Goal: Task Accomplishment & Management: Manage account settings

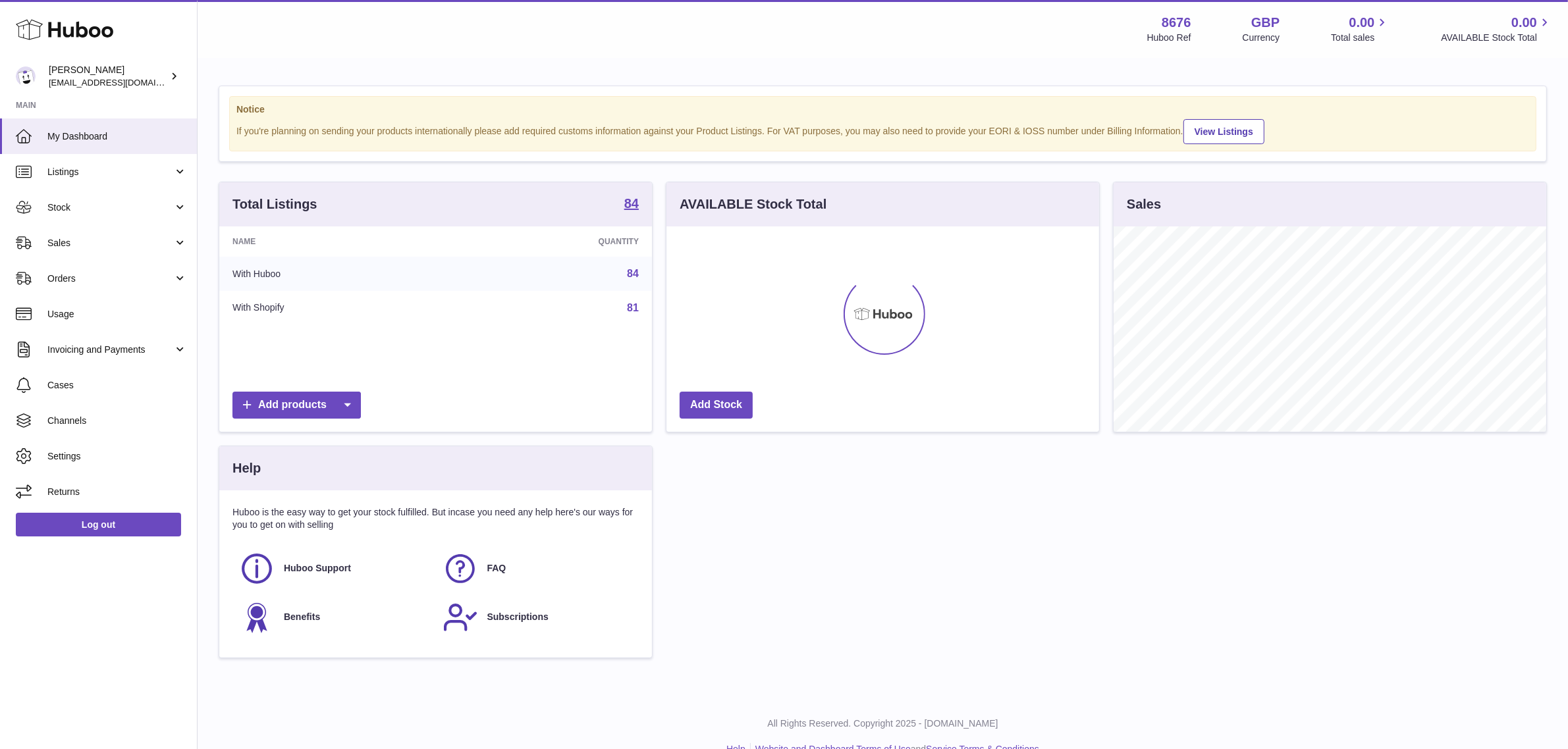
scroll to position [205, 433]
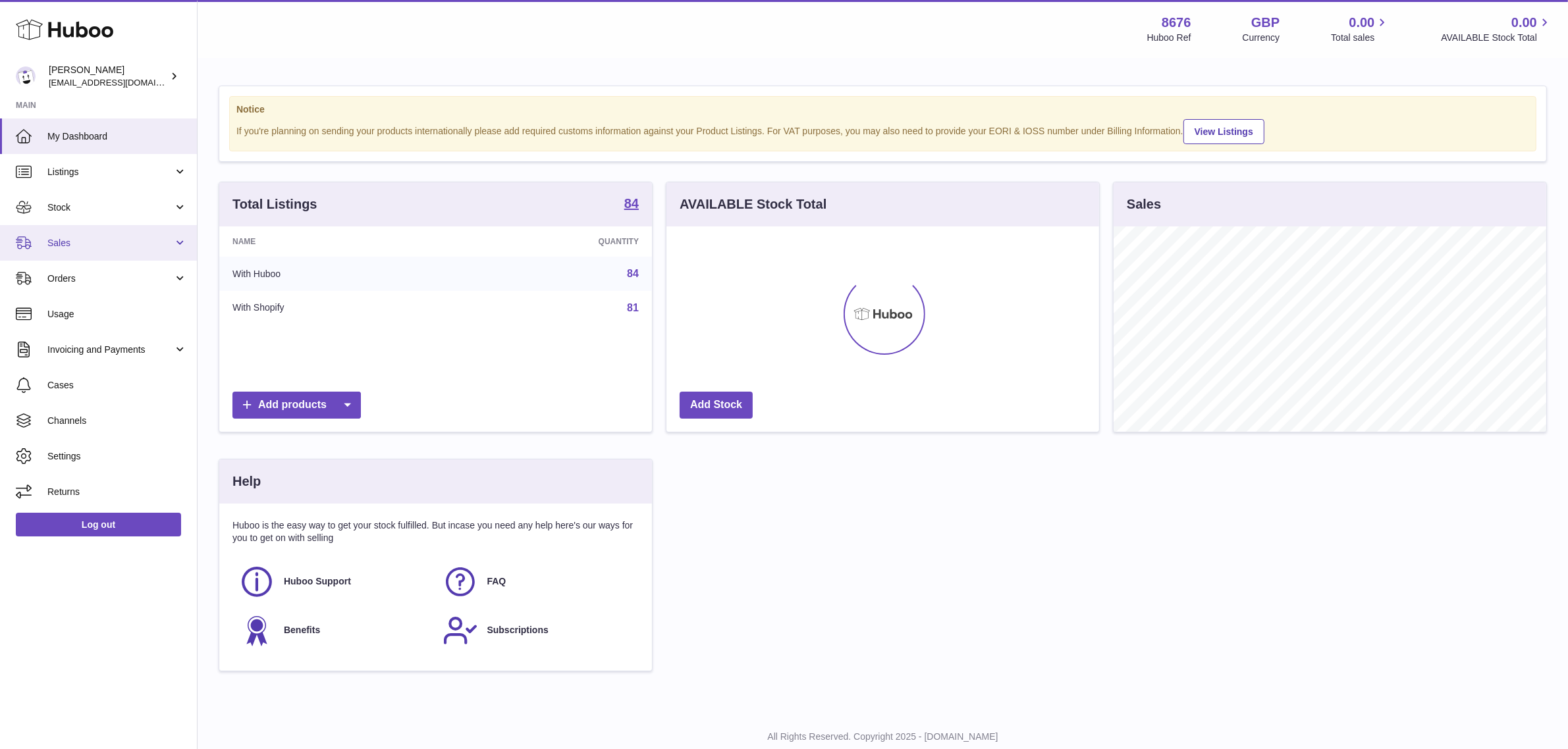
click at [113, 233] on link "Sales" at bounding box center [98, 243] width 197 height 35
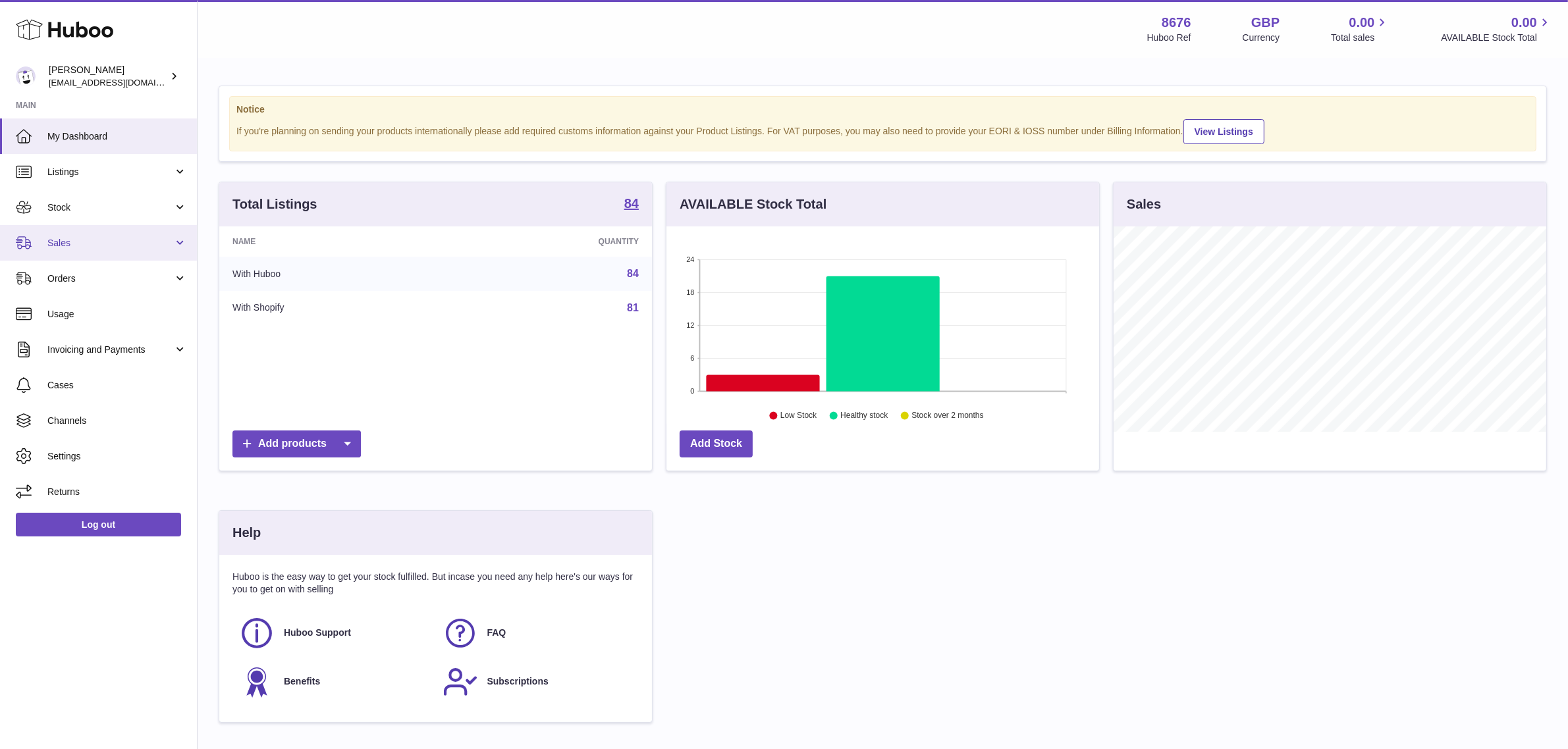
click at [109, 237] on span "Sales" at bounding box center [110, 243] width 125 height 12
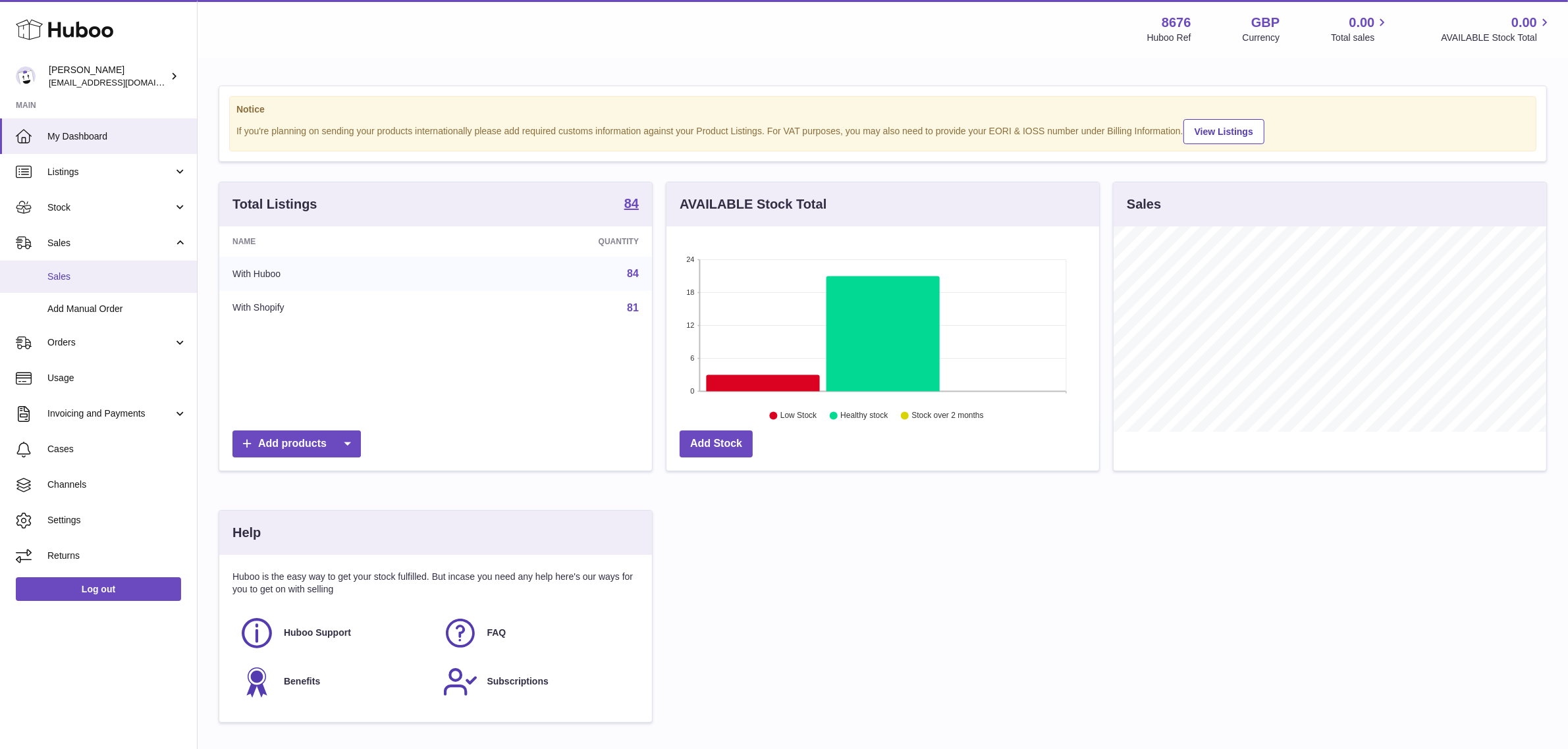
click at [86, 270] on span "Sales" at bounding box center [117, 276] width 139 height 12
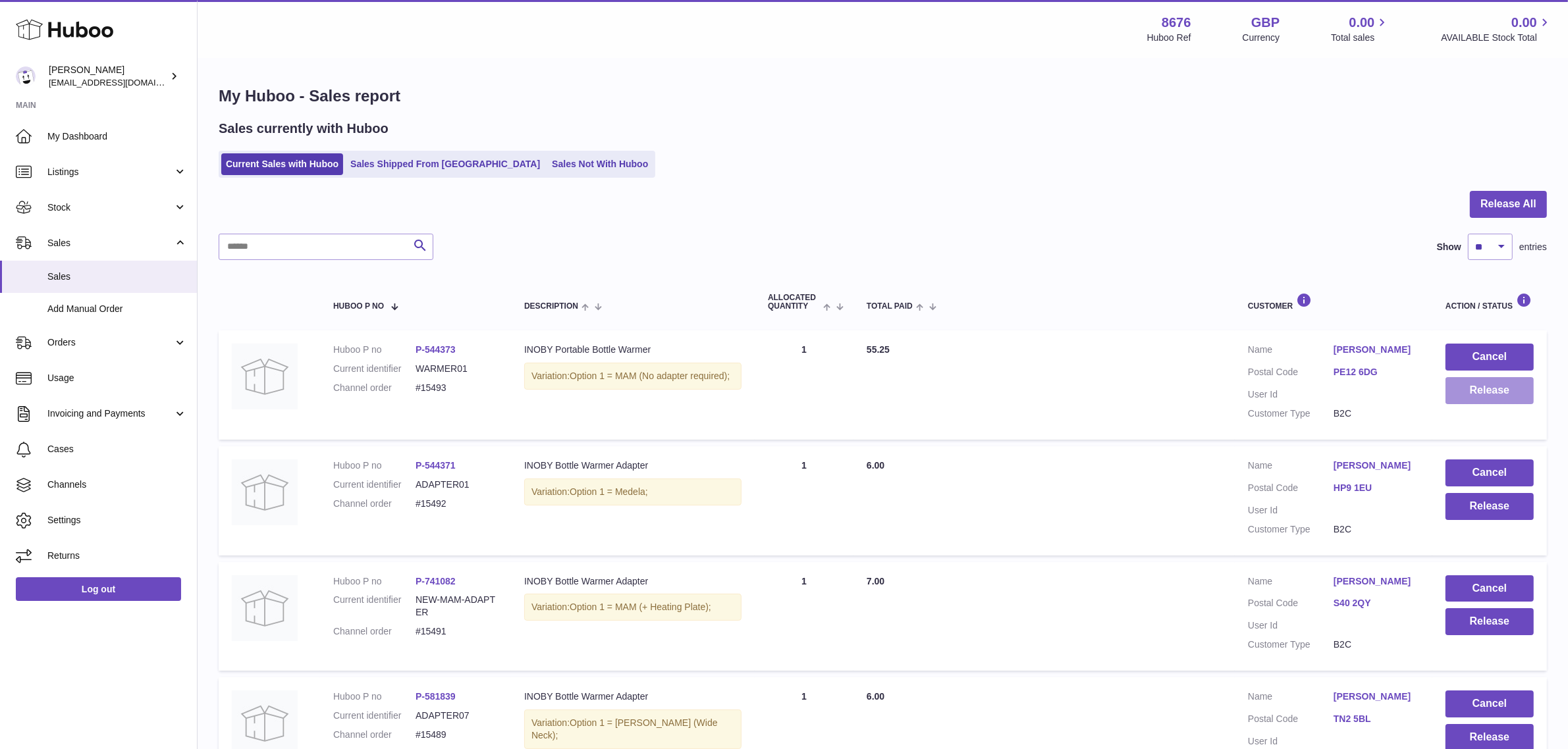
click at [1479, 387] on button "Release" at bounding box center [1490, 390] width 89 height 27
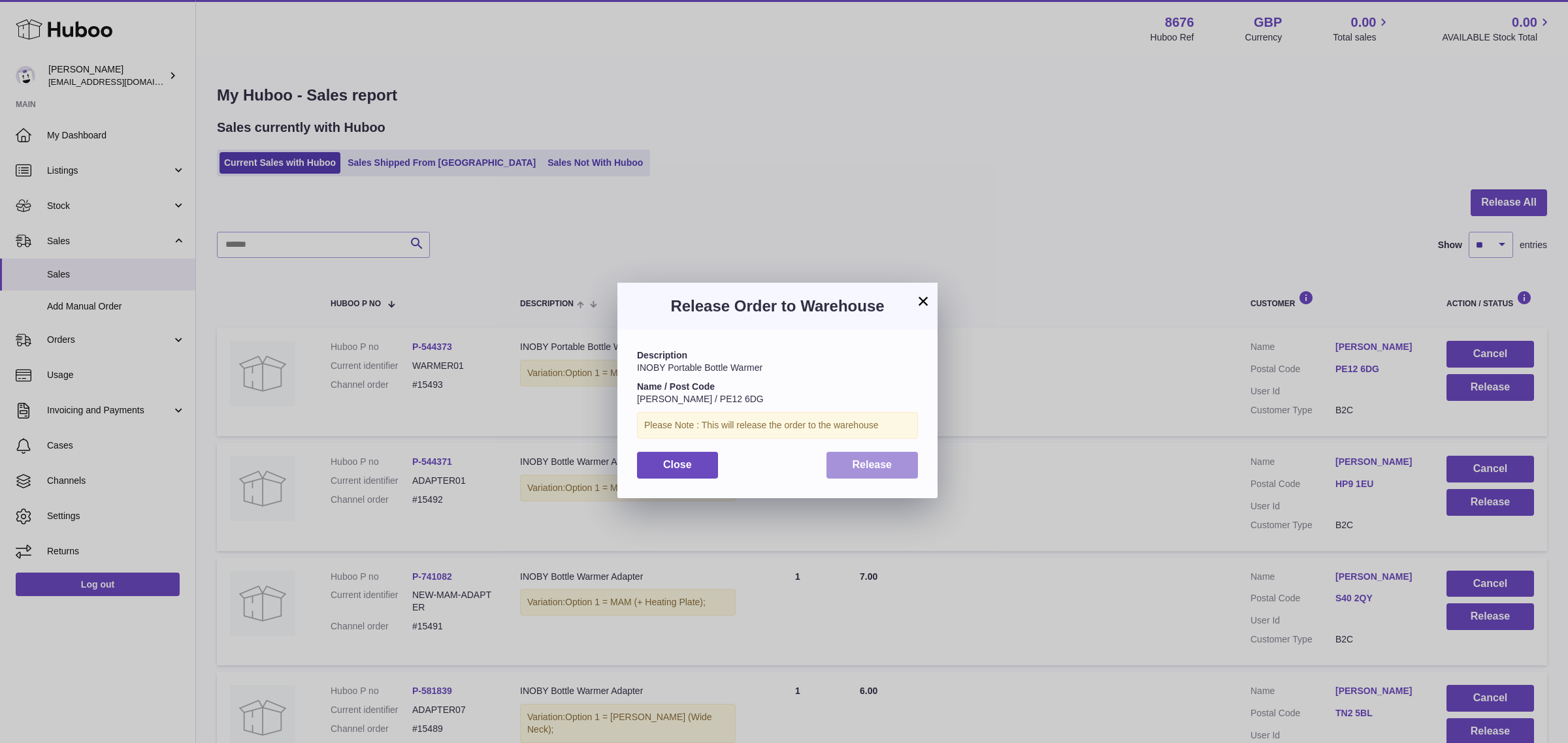
click at [890, 469] on span "Release" at bounding box center [873, 465] width 40 height 11
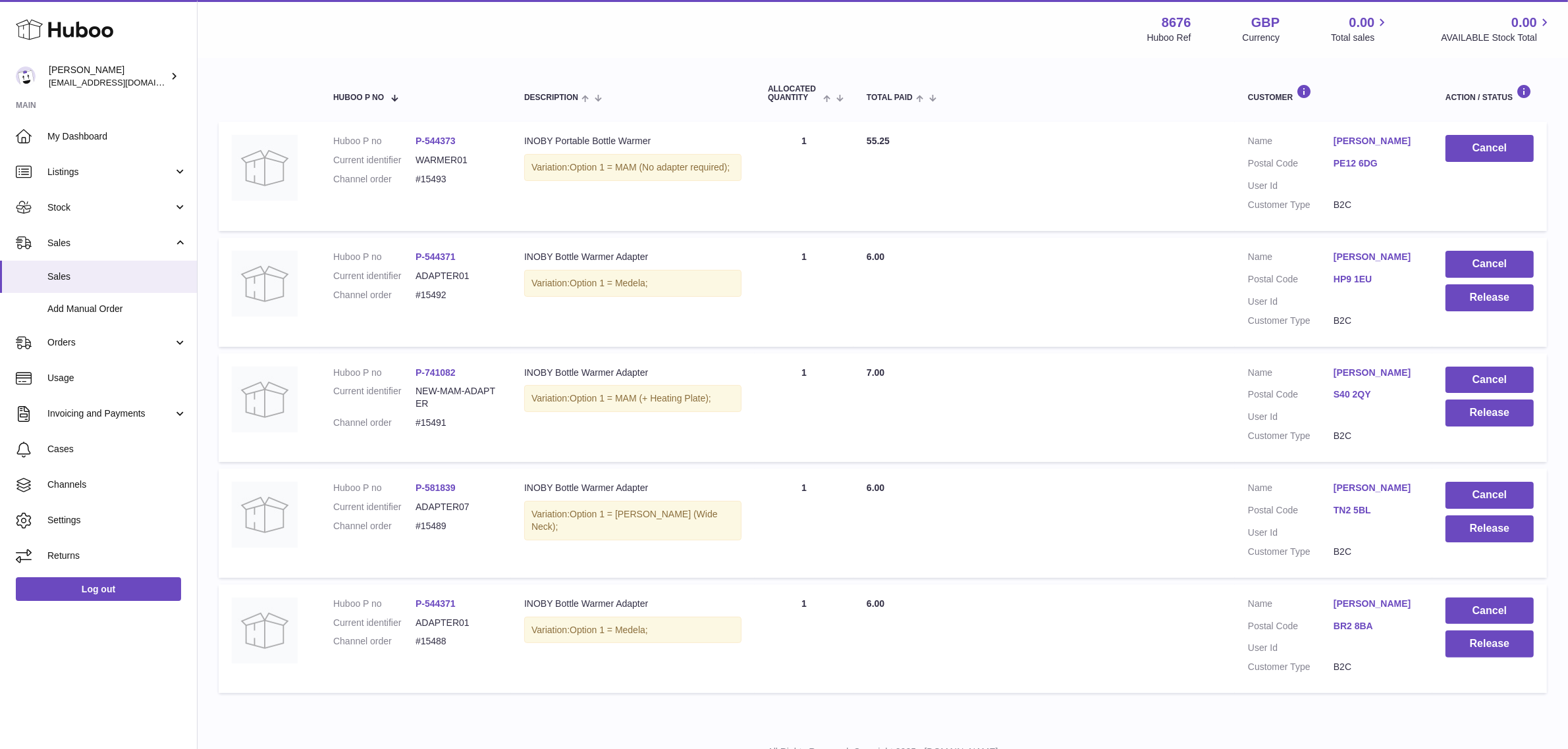
scroll to position [179, 0]
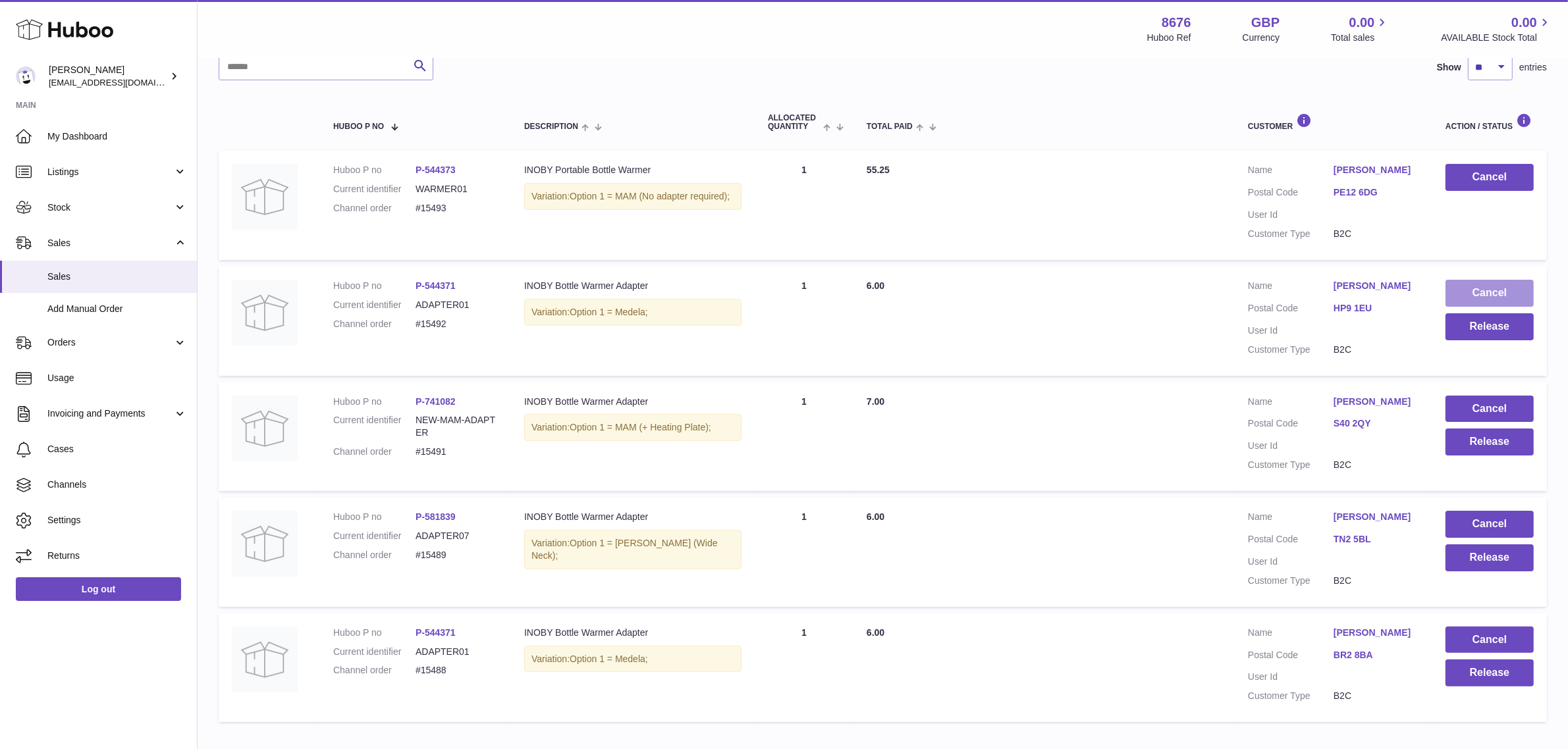
click at [1482, 284] on button "Cancel" at bounding box center [1490, 293] width 89 height 27
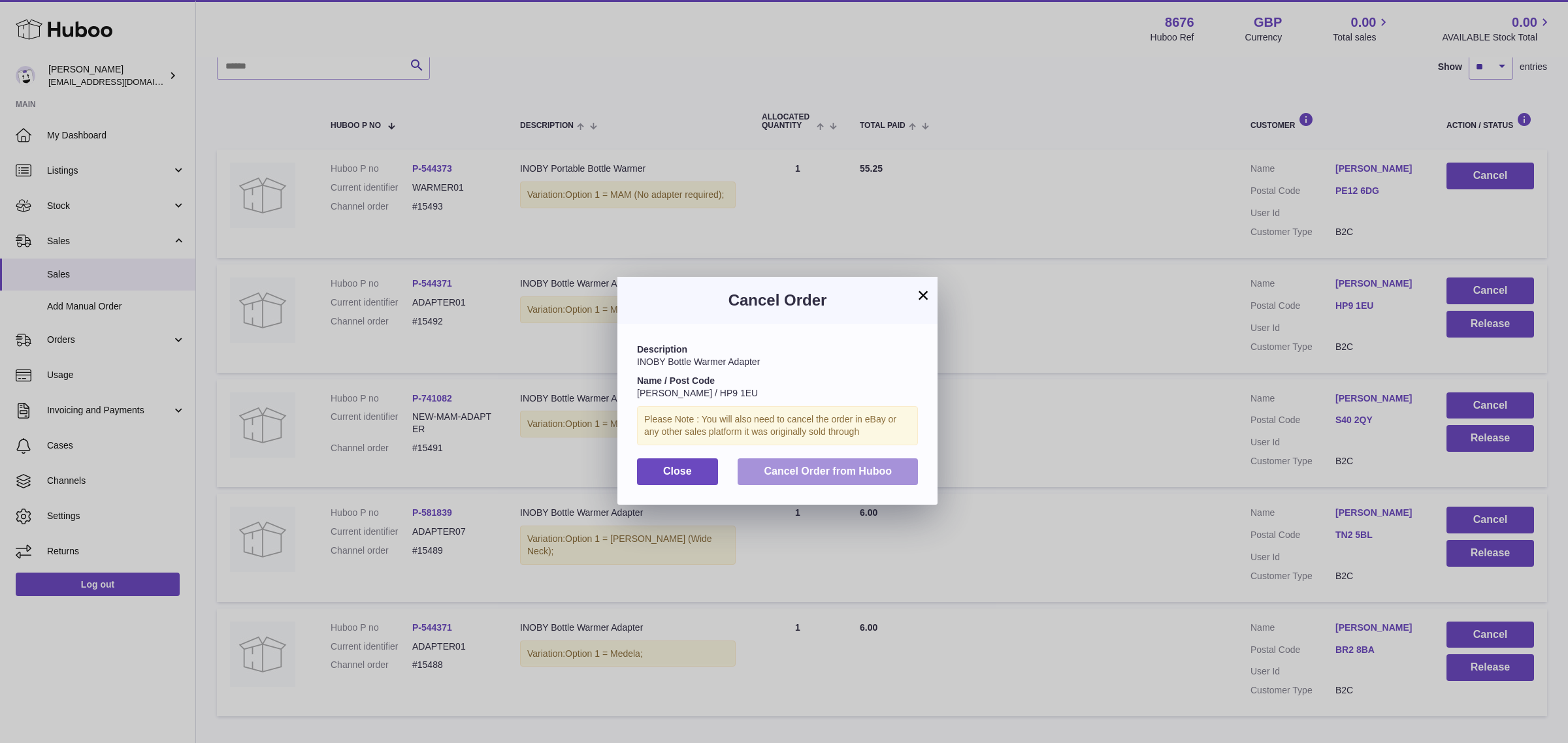
click at [816, 469] on span "Cancel Order from Huboo" at bounding box center [827, 471] width 128 height 11
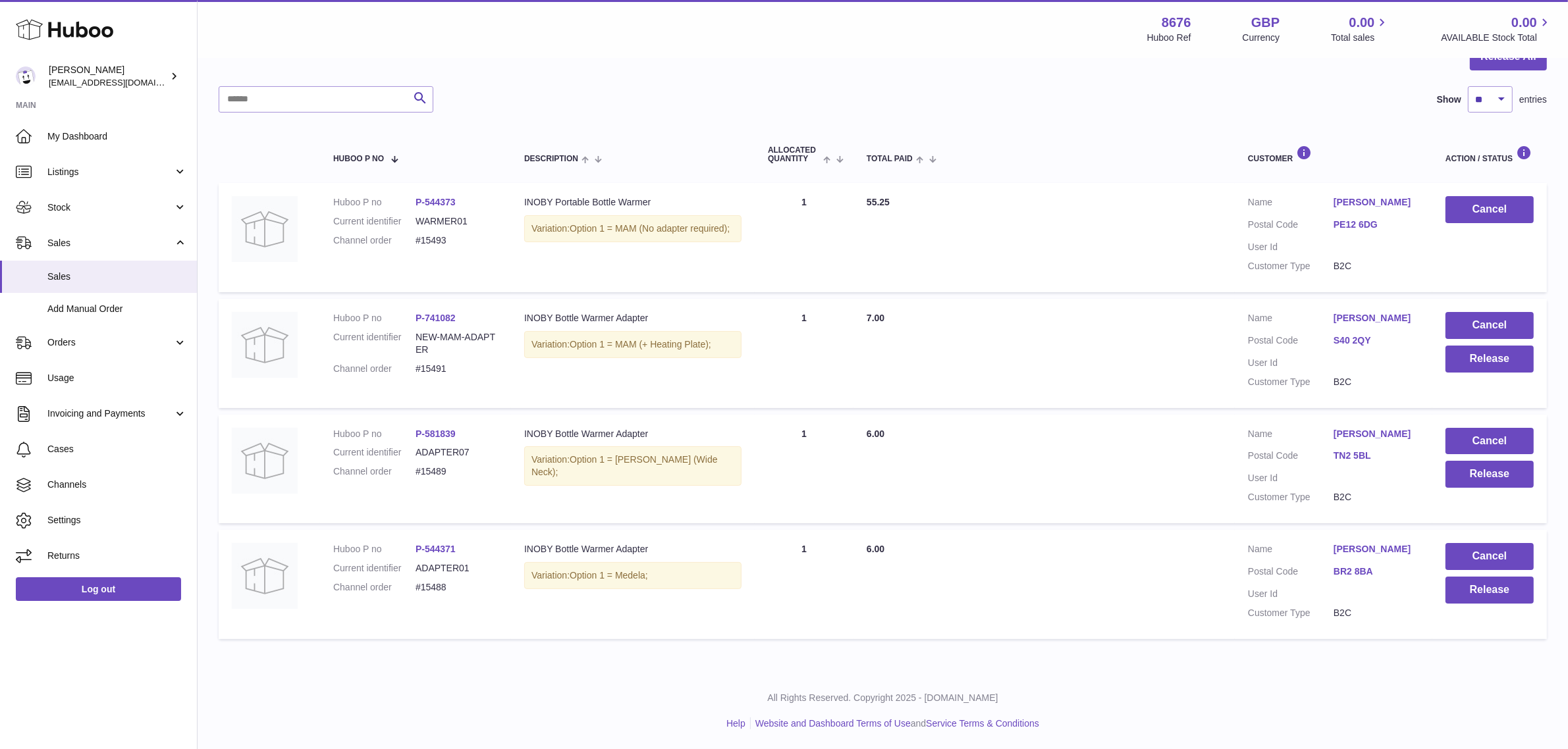
scroll to position [147, 0]
click at [1479, 321] on button "Cancel" at bounding box center [1490, 326] width 89 height 27
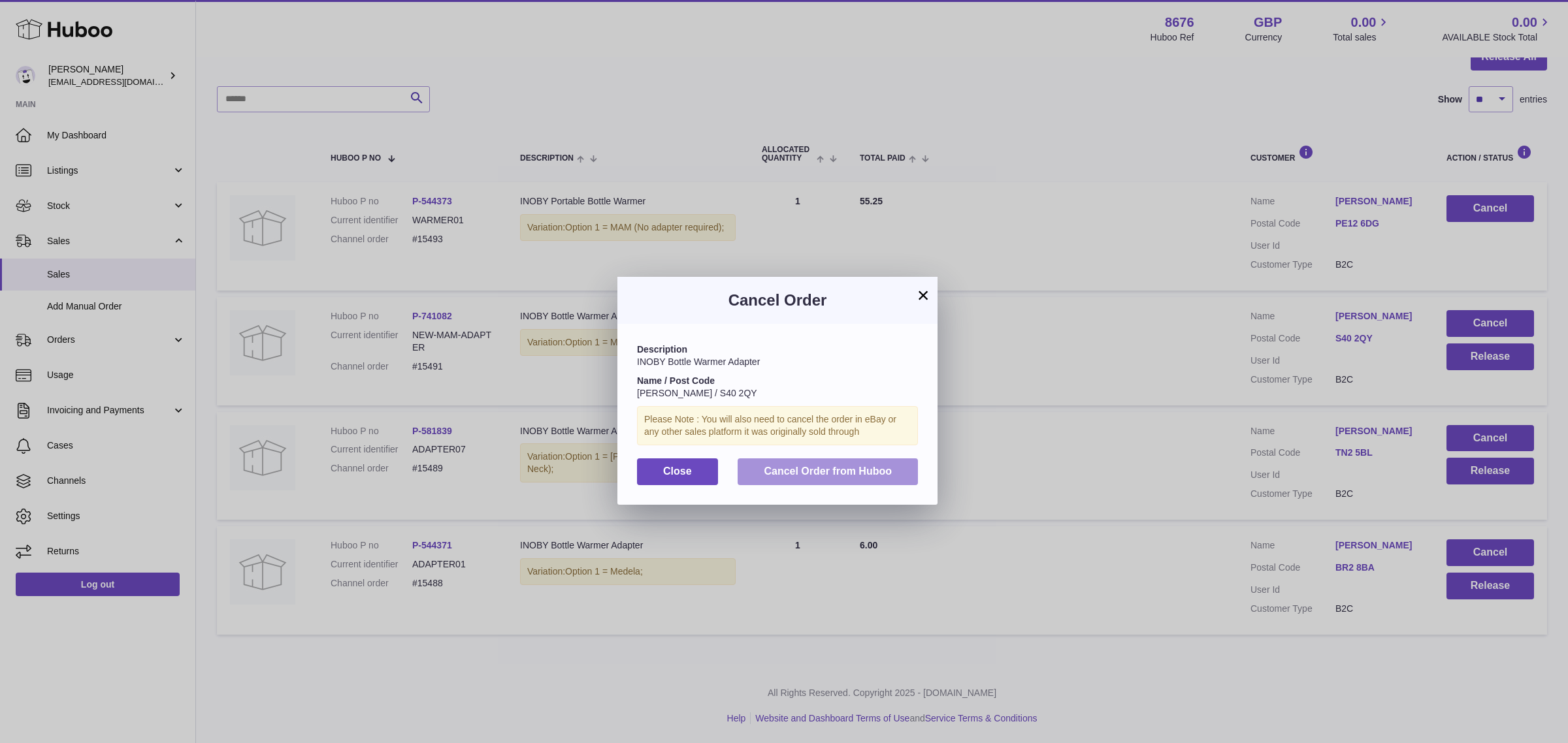
click at [847, 479] on button "Cancel Order from Huboo" at bounding box center [828, 471] width 181 height 27
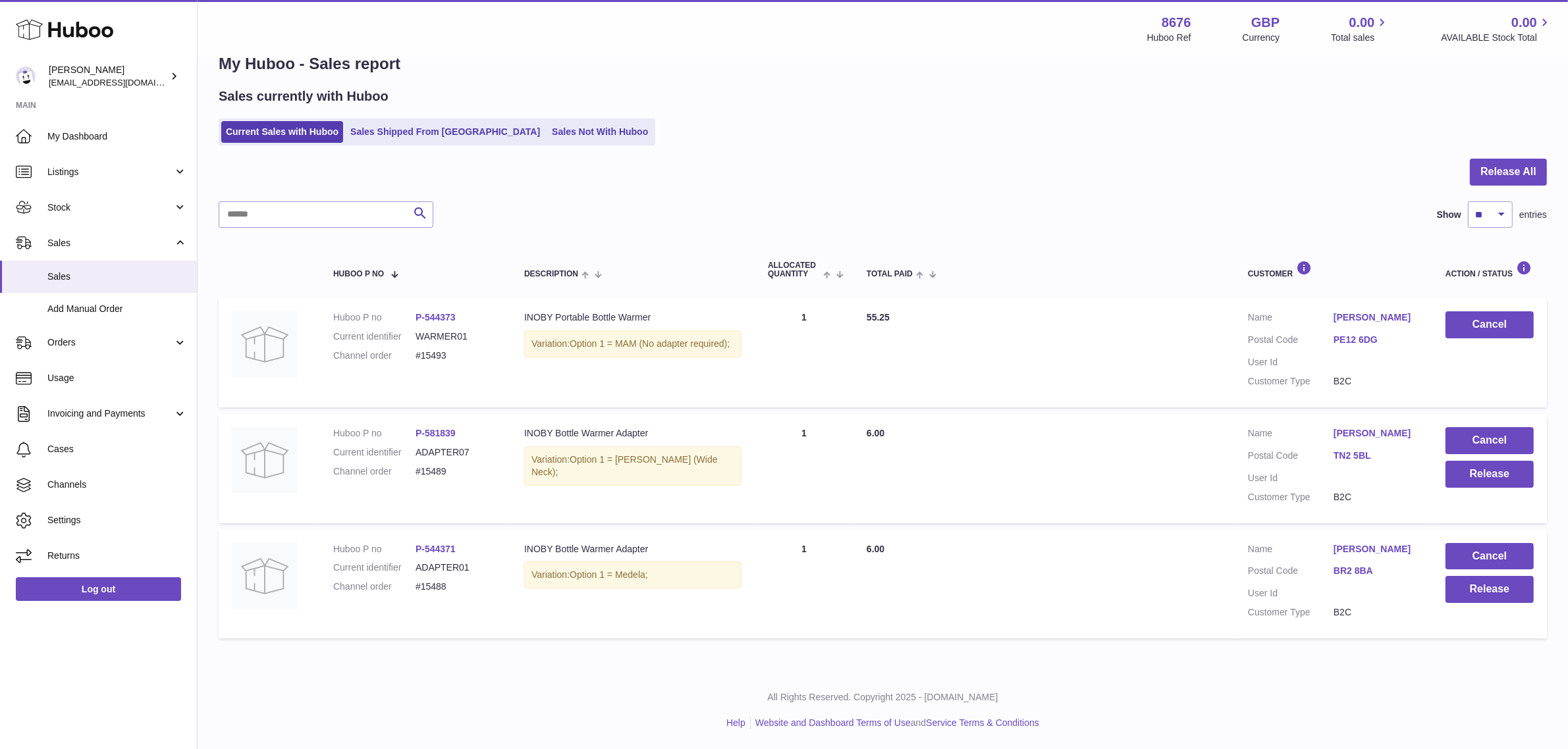
scroll to position [32, 0]
click at [1466, 438] on button "Cancel" at bounding box center [1490, 441] width 89 height 27
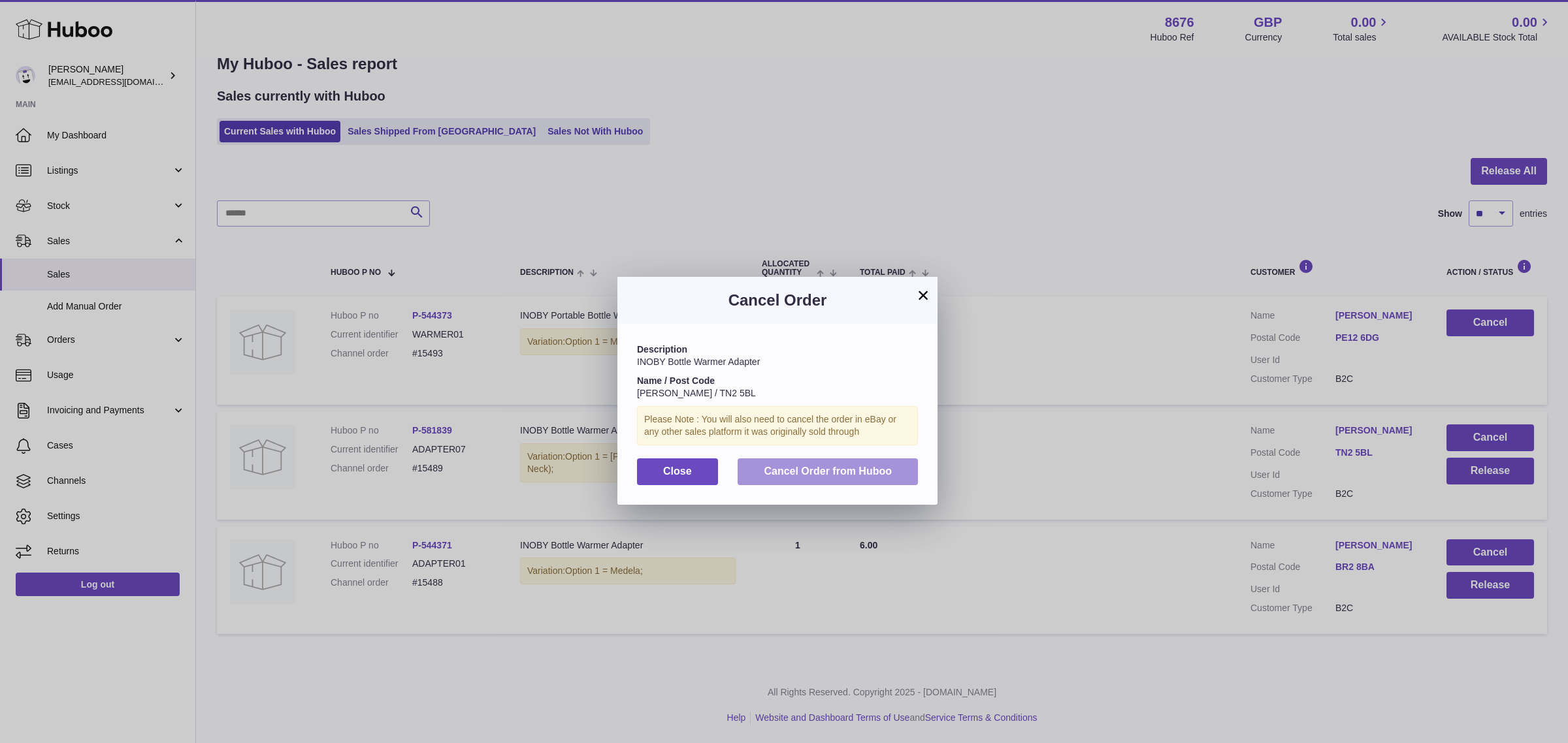
click at [865, 482] on button "Cancel Order from Huboo" at bounding box center [828, 471] width 181 height 27
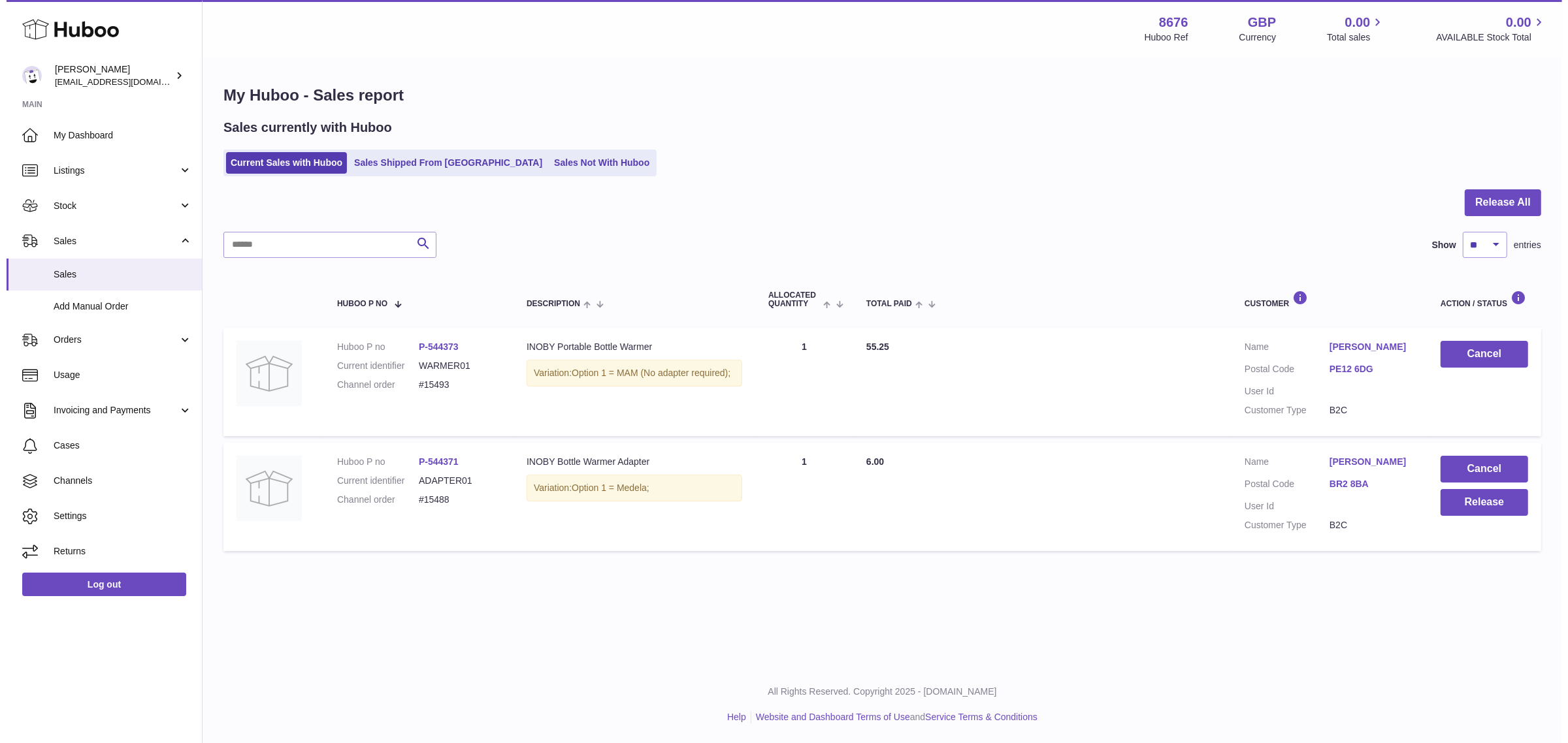
scroll to position [0, 0]
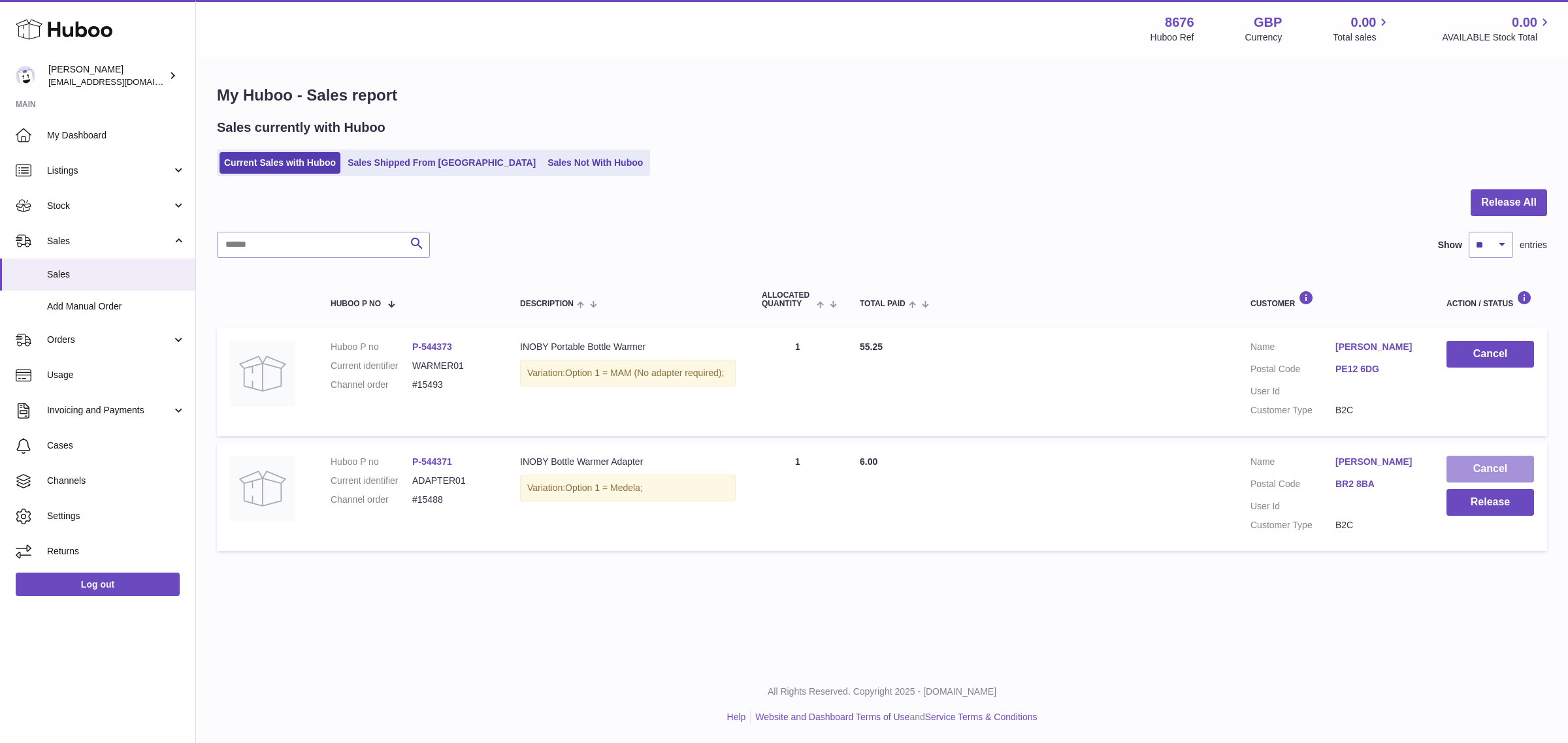
click at [1493, 467] on button "Cancel" at bounding box center [1491, 469] width 88 height 27
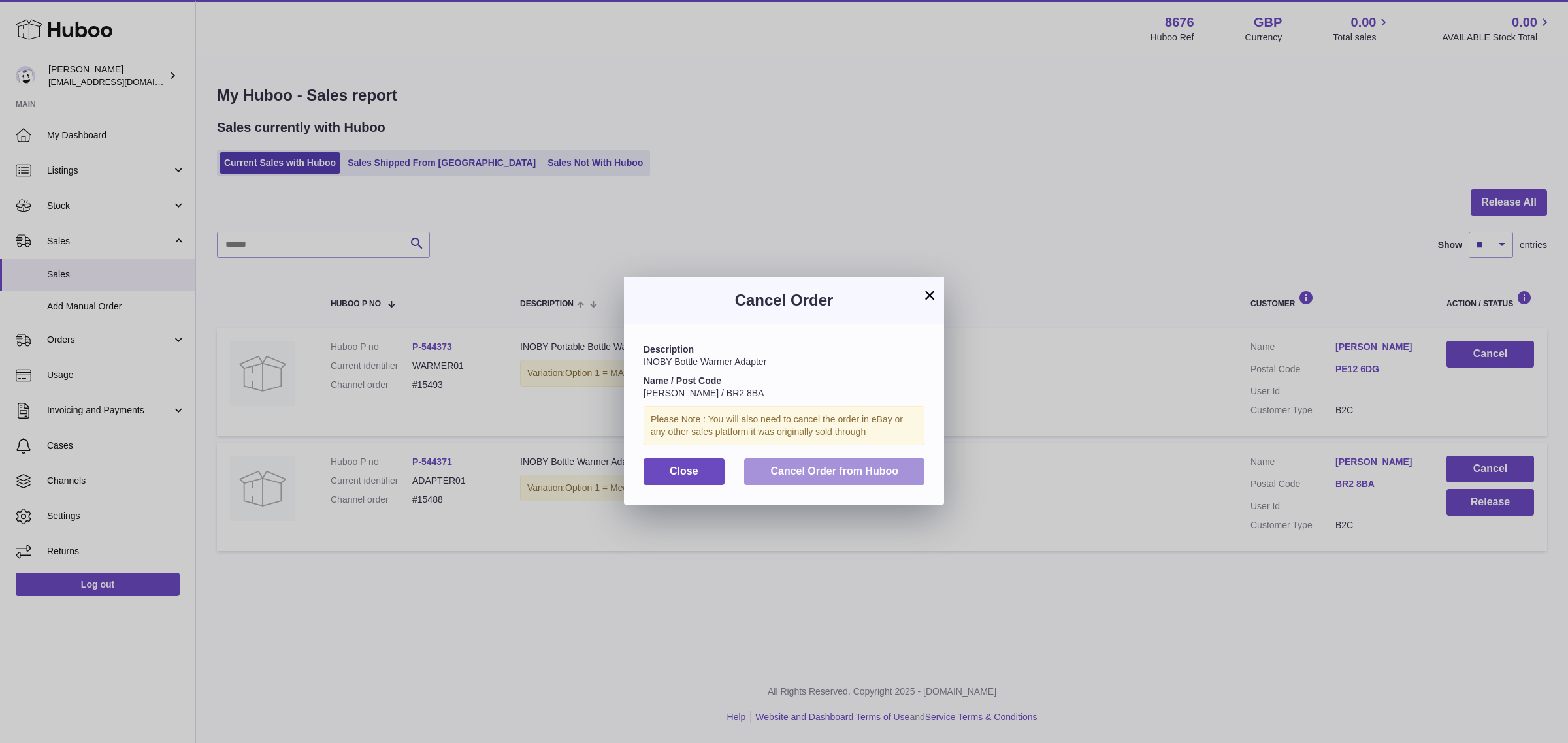
click at [870, 471] on span "Cancel Order from Huboo" at bounding box center [834, 471] width 128 height 11
